Goal: Communication & Community: Connect with others

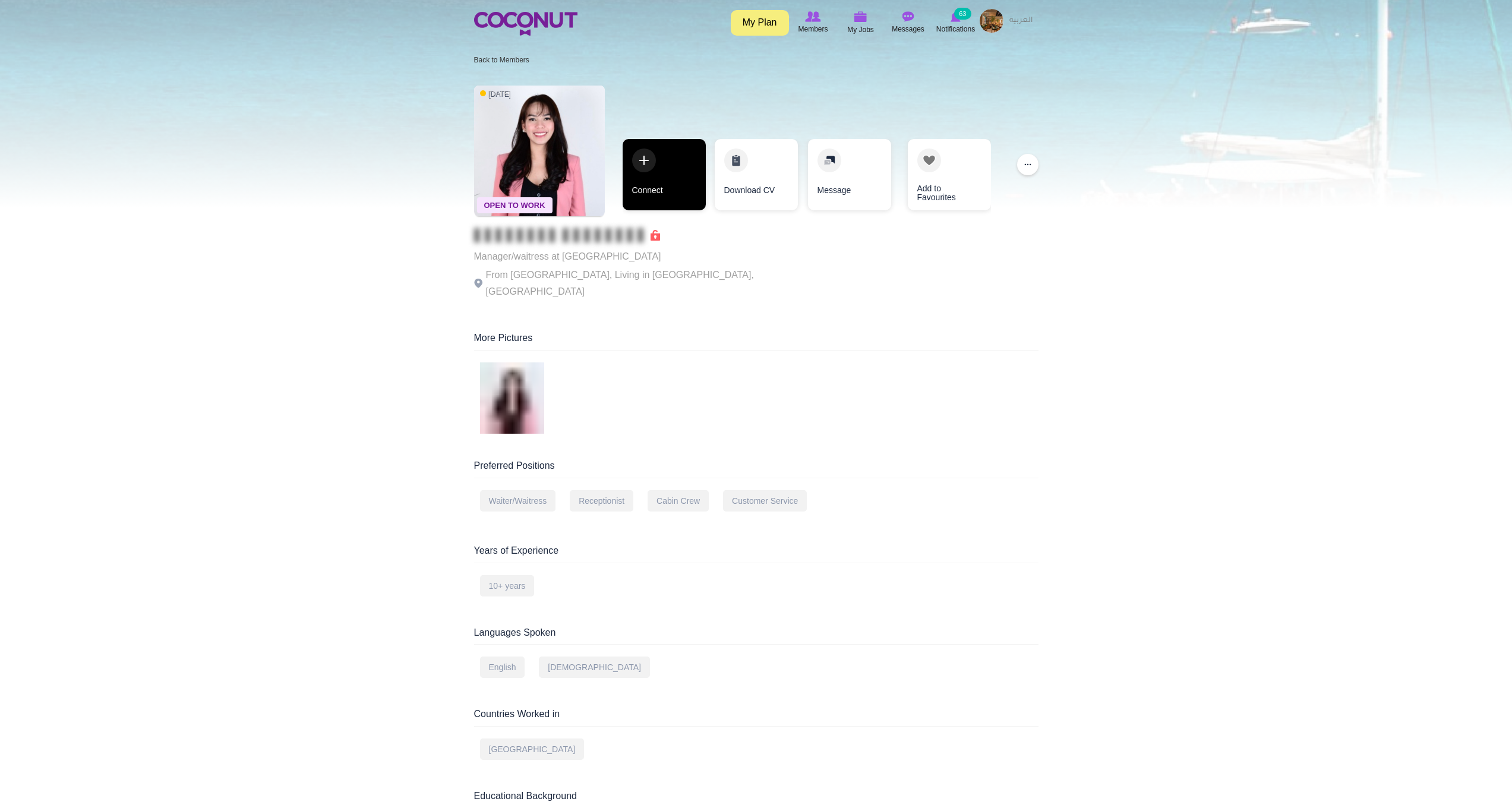
click at [626, 152] on link "Connect" at bounding box center [664, 175] width 83 height 72
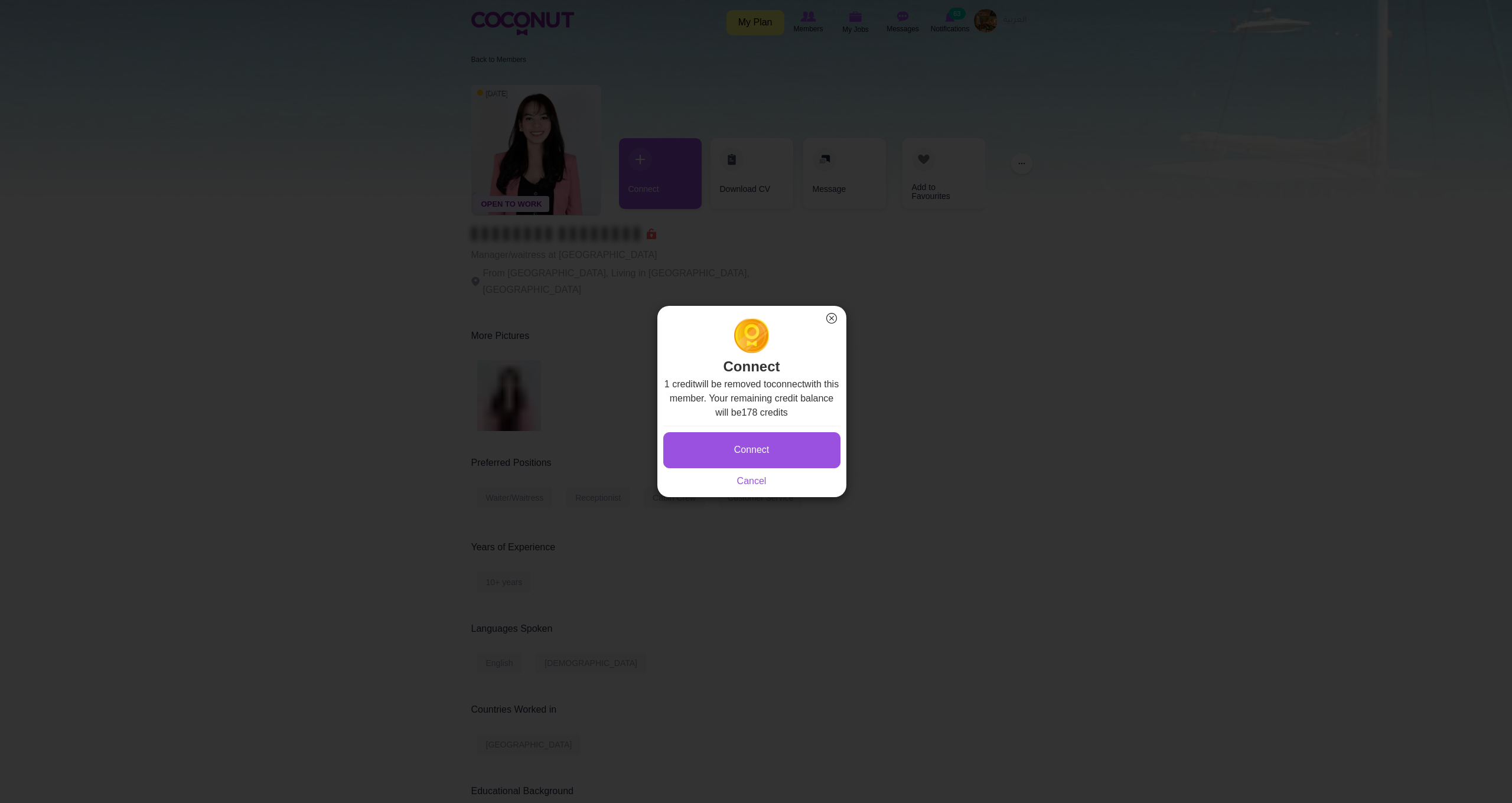
click at [764, 456] on button "Connect" at bounding box center [751, 450] width 177 height 36
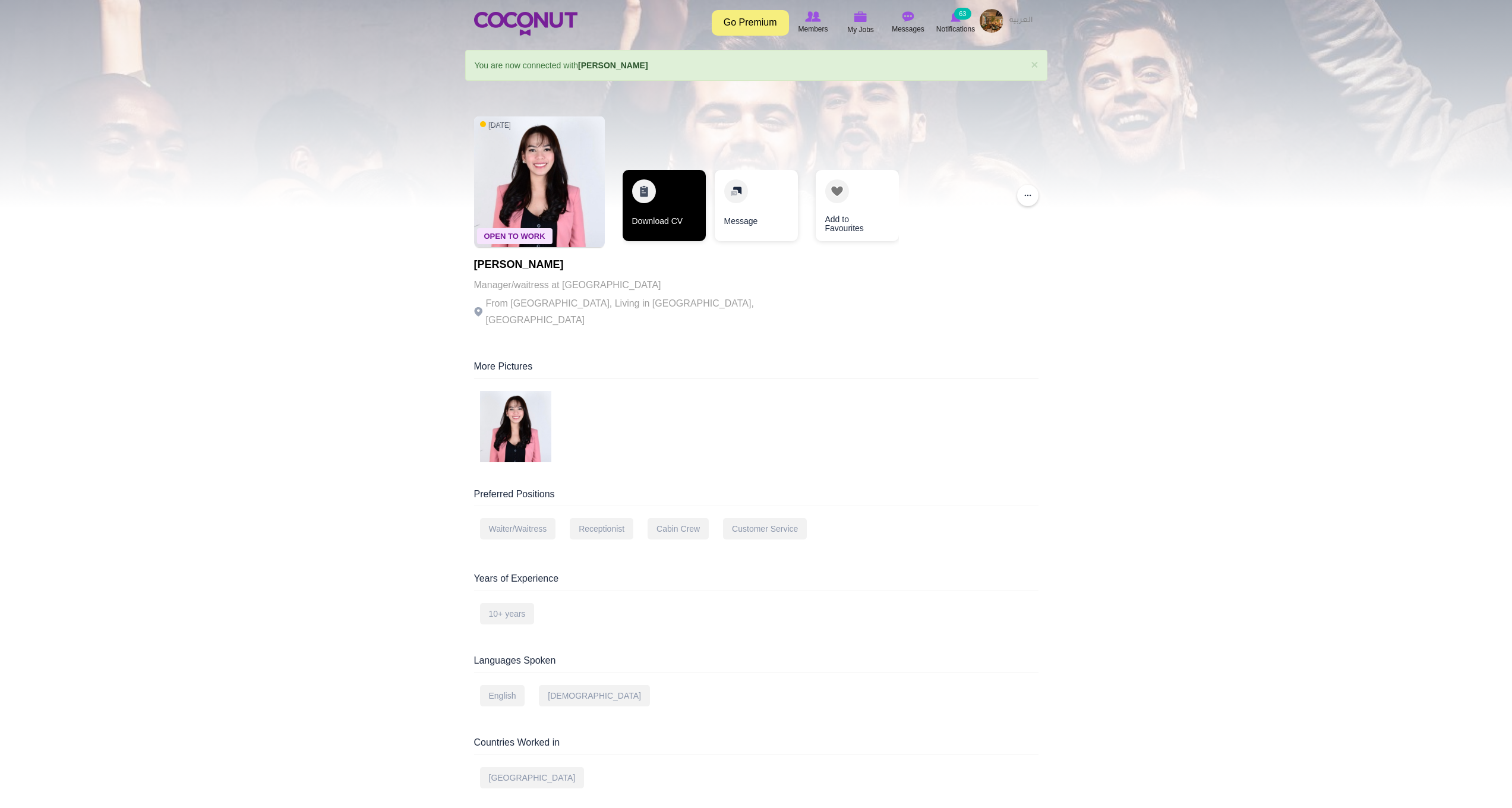
click at [668, 190] on link "Download CV" at bounding box center [664, 206] width 83 height 72
click at [998, 19] on img at bounding box center [991, 21] width 24 height 24
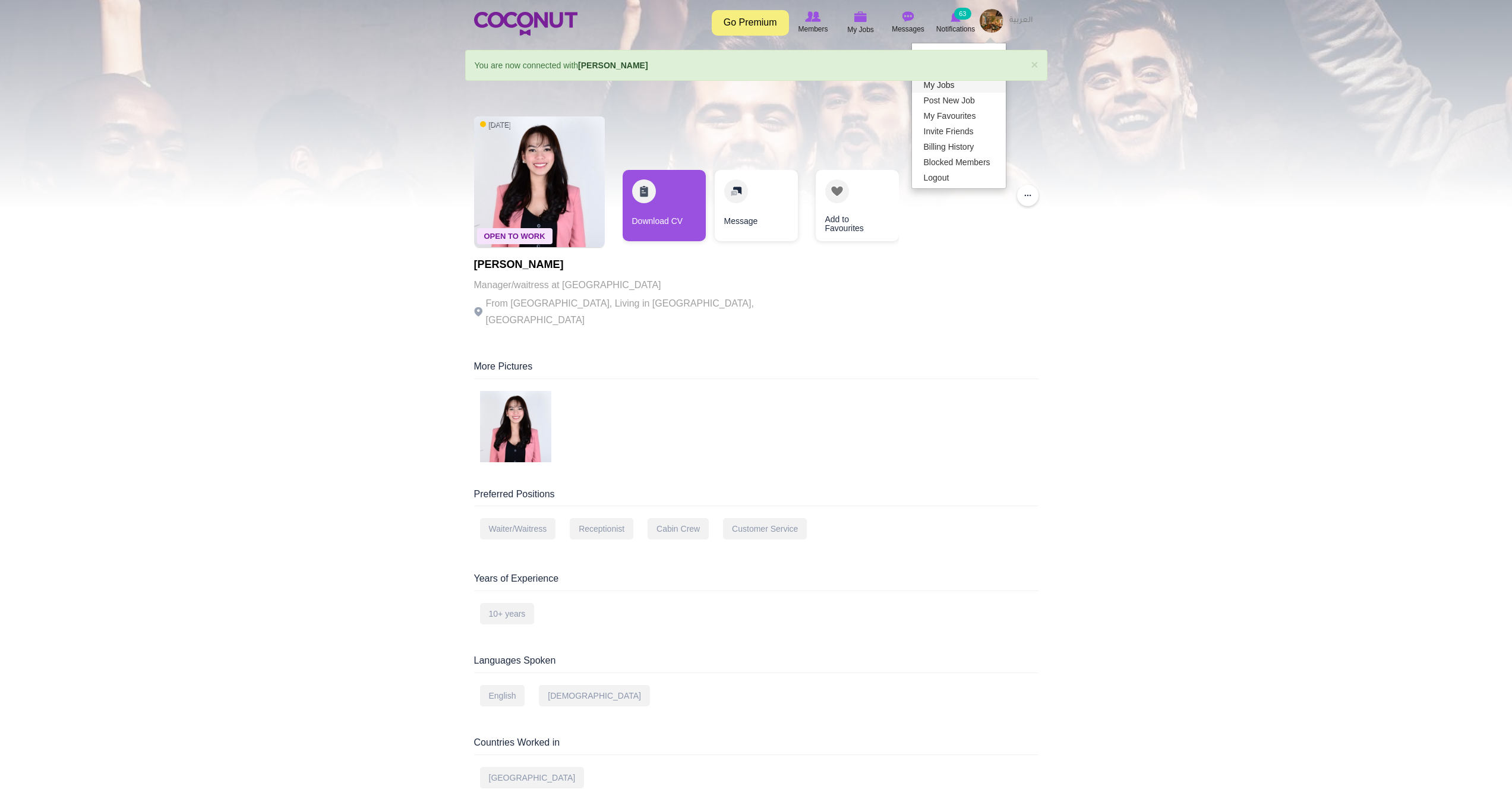
click at [954, 85] on link "My Jobs" at bounding box center [959, 85] width 94 height 16
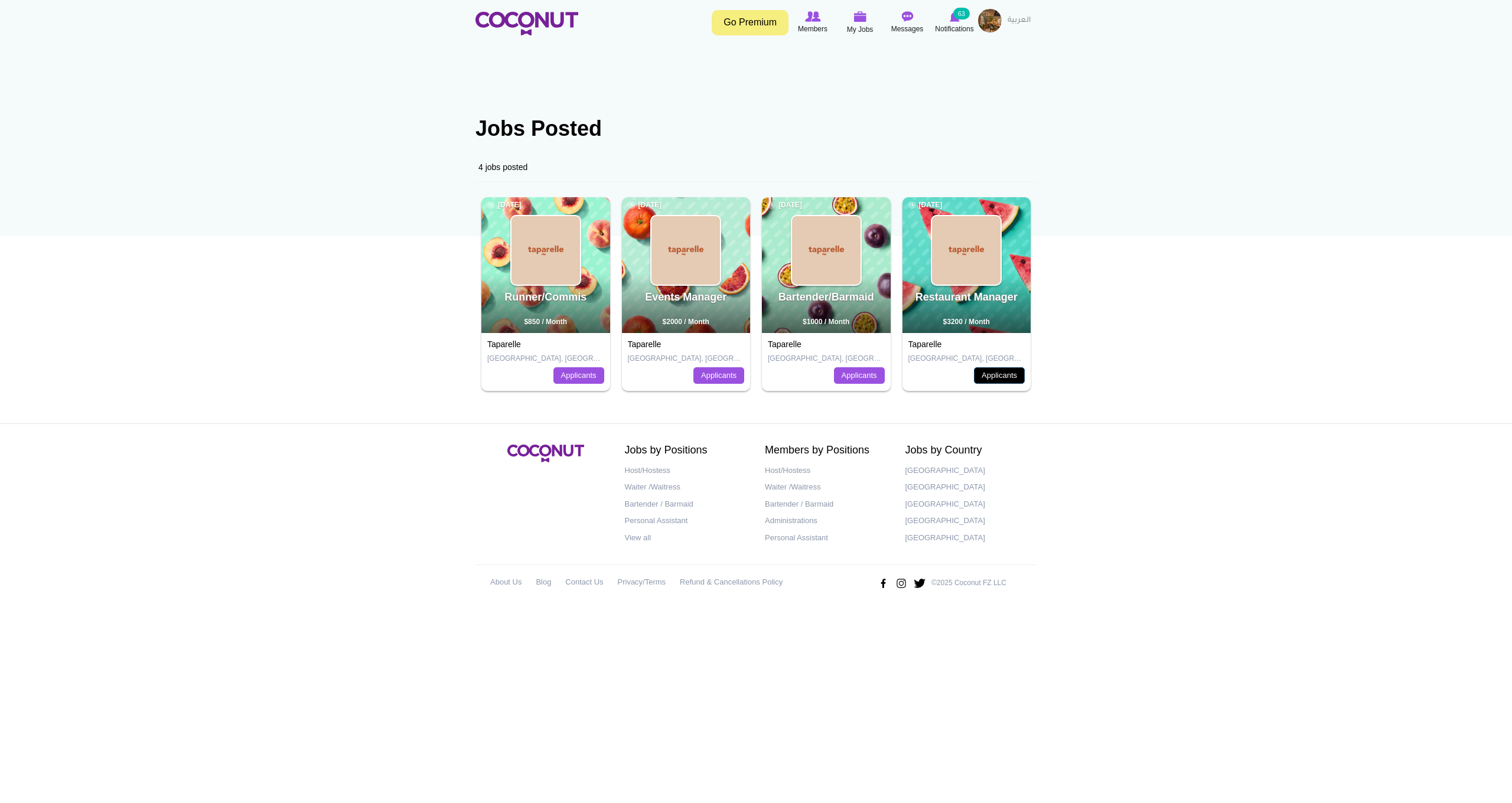
click at [1003, 379] on link "Applicants" at bounding box center [999, 376] width 51 height 16
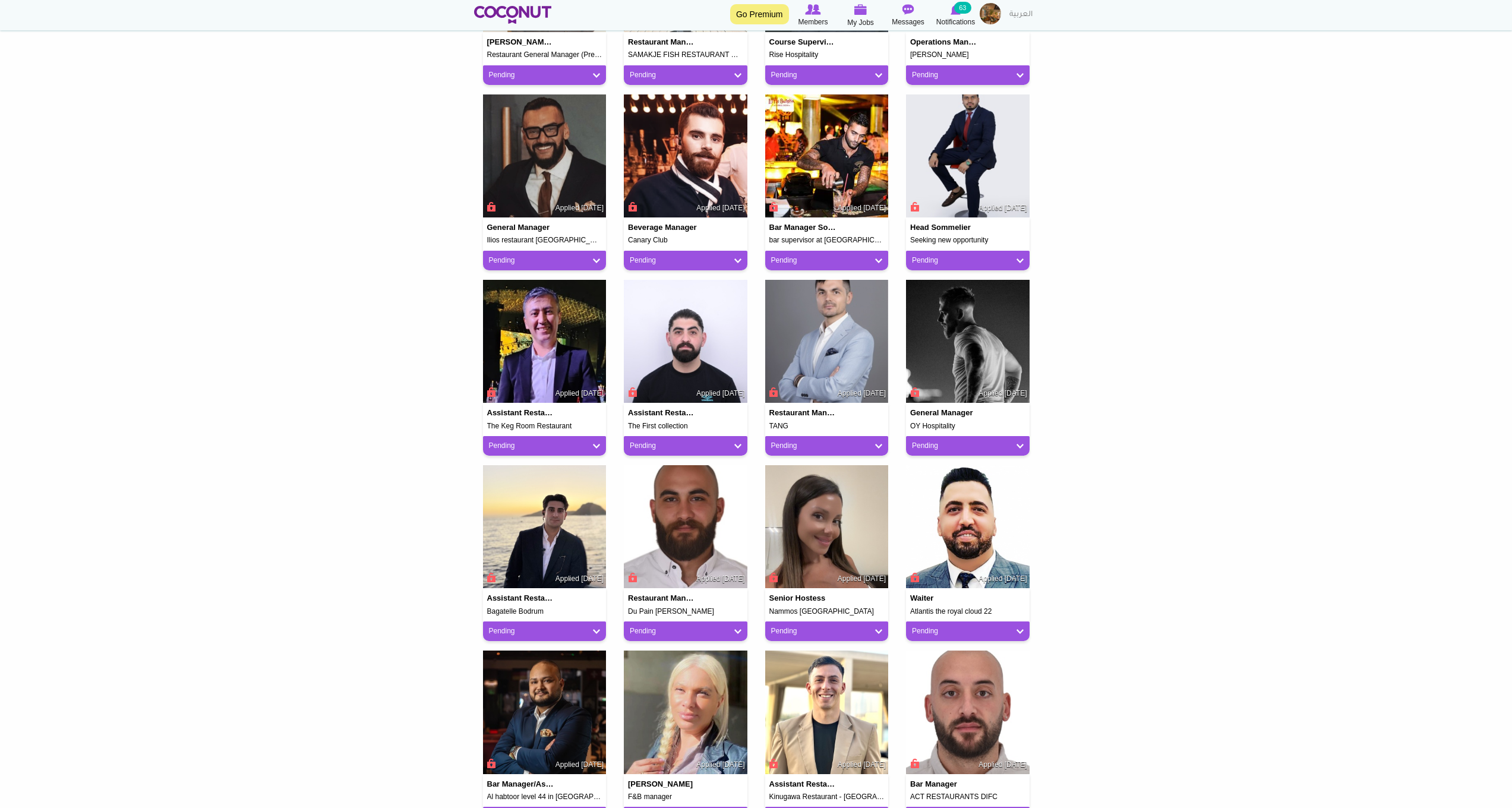
scroll to position [622, 0]
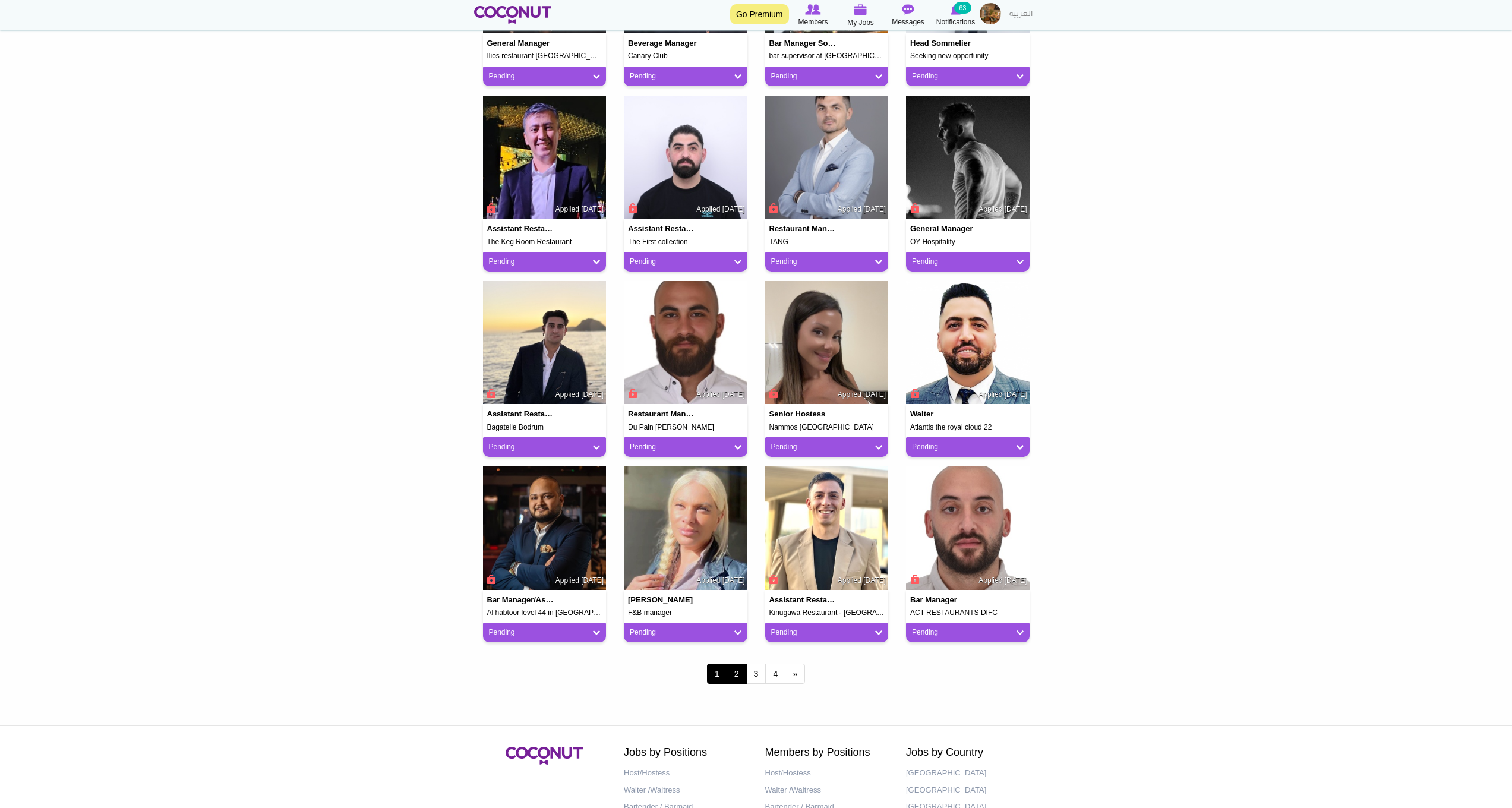
click at [731, 671] on link "2" at bounding box center [737, 675] width 20 height 20
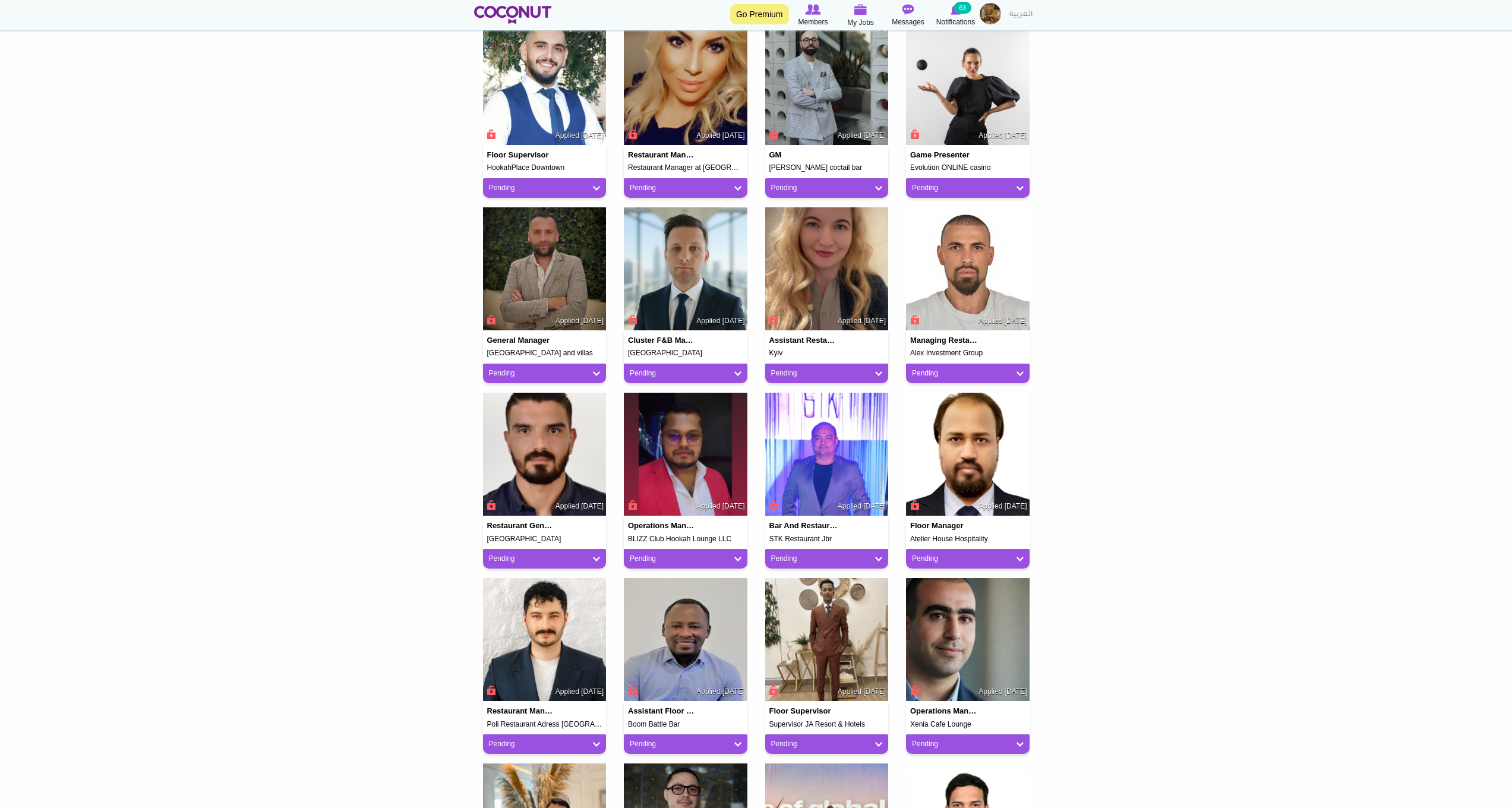
scroll to position [508, 0]
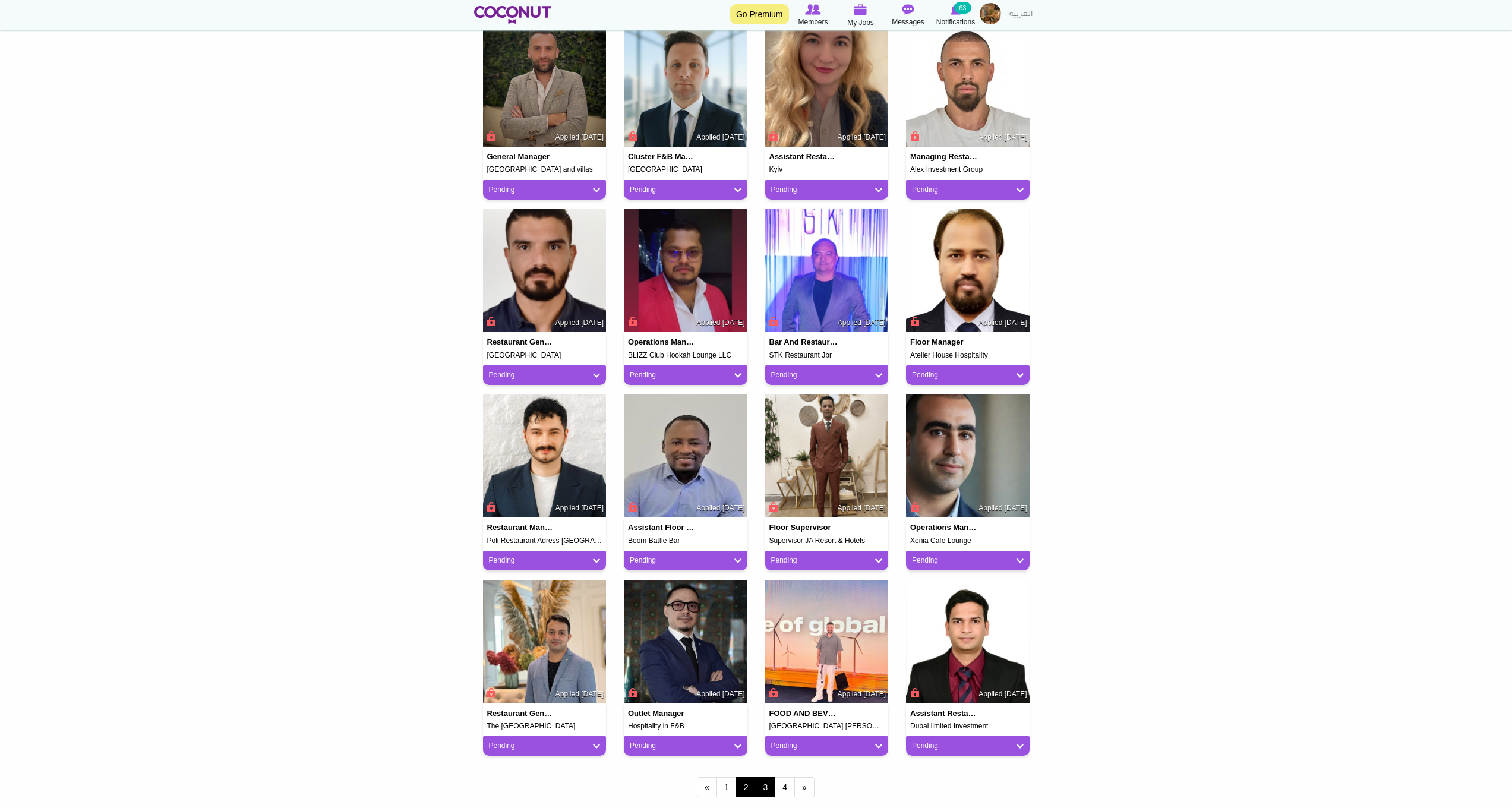
click at [761, 783] on link "3" at bounding box center [766, 788] width 20 height 20
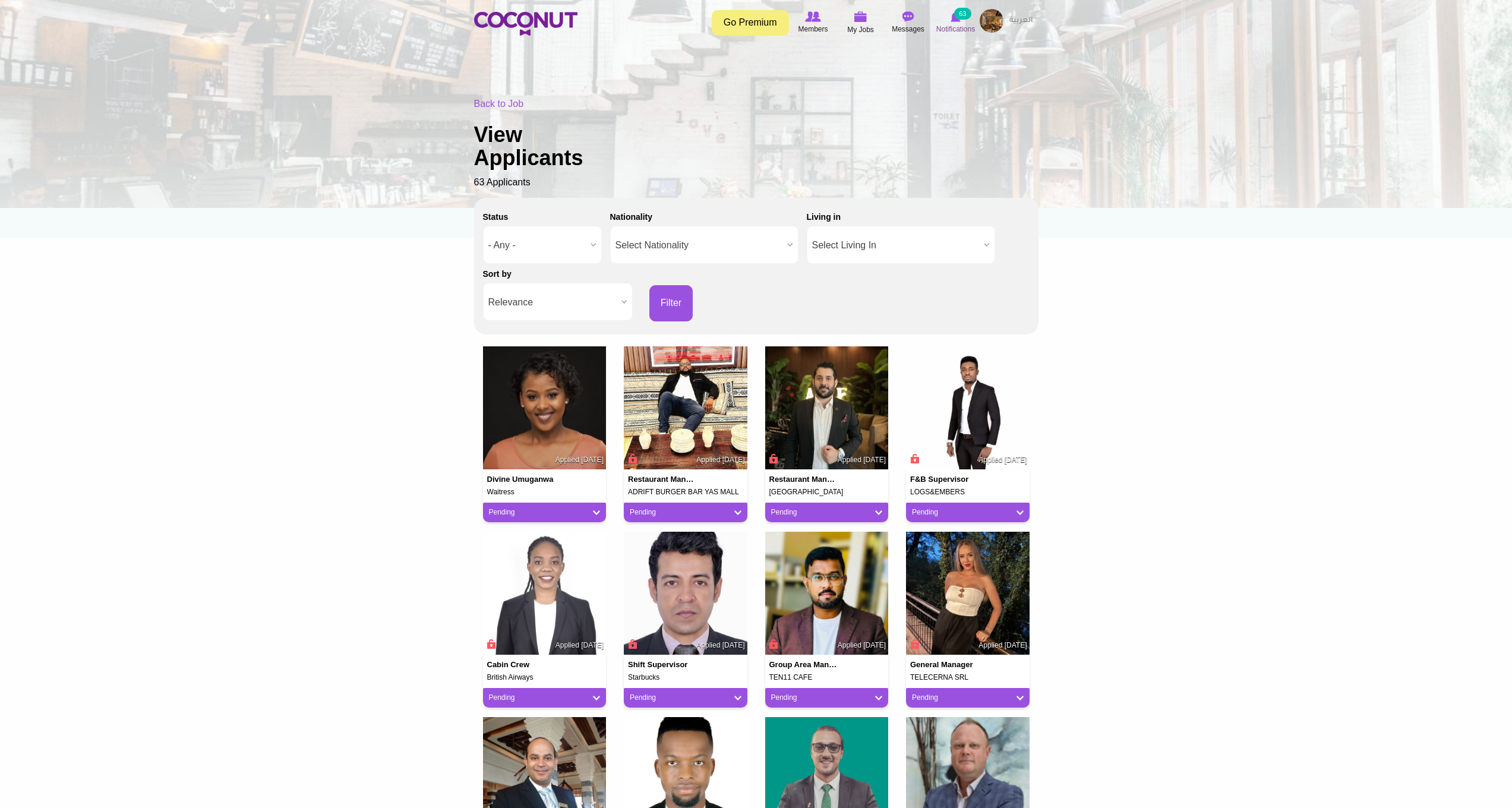
click at [951, 22] on icon at bounding box center [956, 17] width 45 height 13
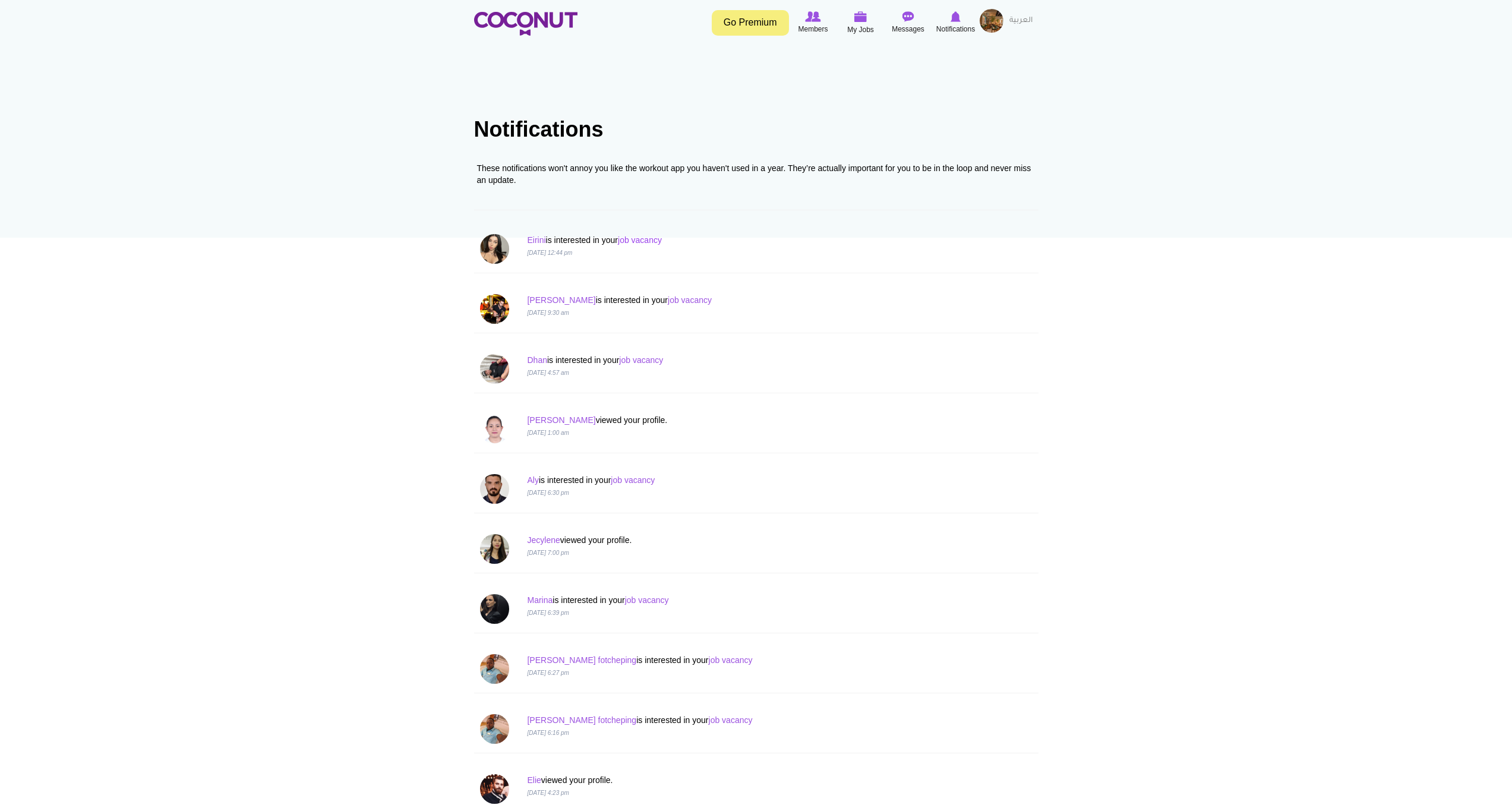
click at [645, 239] on link "job vacancy" at bounding box center [640, 240] width 44 height 9
